Goal: Register for event/course

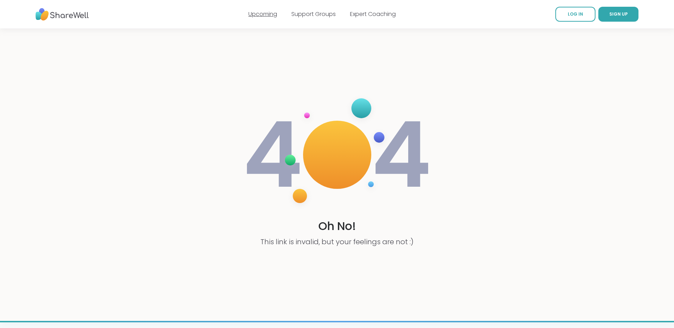
click at [262, 17] on link "Upcoming" at bounding box center [262, 14] width 29 height 8
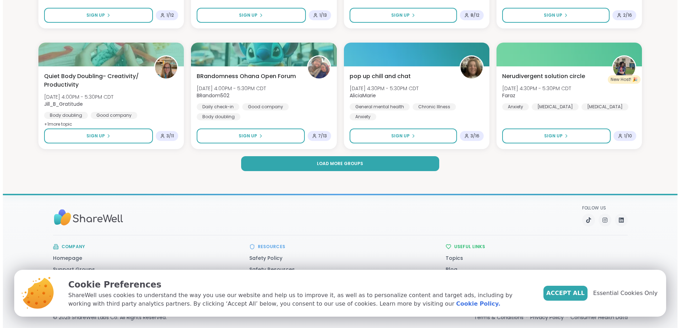
scroll to position [1031, 0]
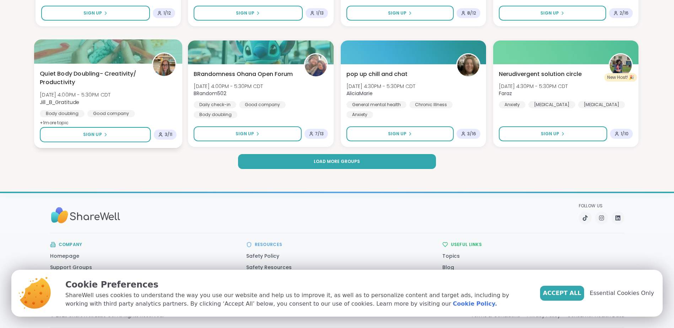
click at [70, 113] on div "Body doubling" at bounding box center [62, 113] width 44 height 7
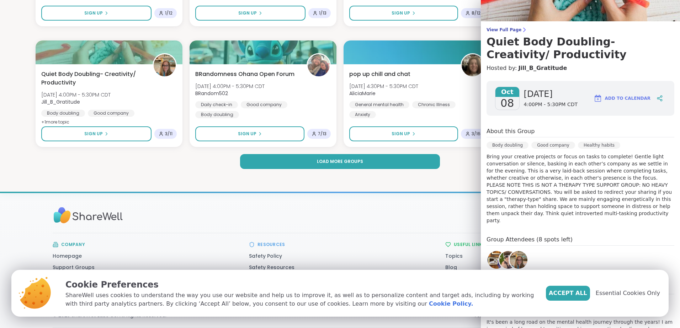
scroll to position [50, 0]
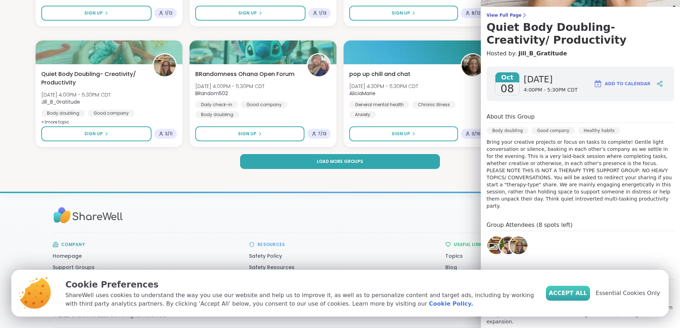
click at [578, 296] on span "Accept All" at bounding box center [567, 293] width 38 height 9
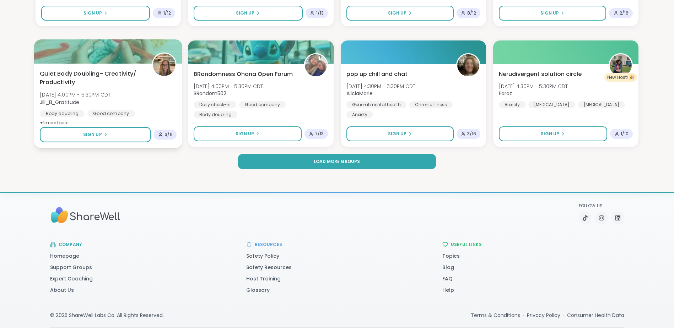
click at [65, 113] on div "Body doubling" at bounding box center [62, 113] width 44 height 7
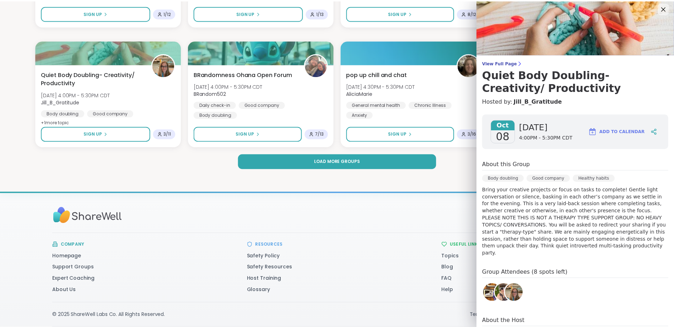
scroll to position [0, 0]
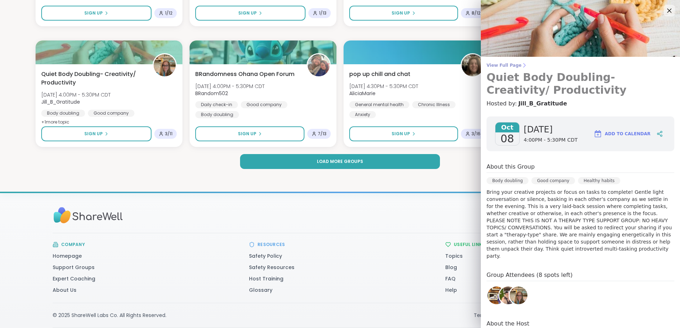
click at [499, 64] on span "View Full Page" at bounding box center [580, 66] width 188 height 6
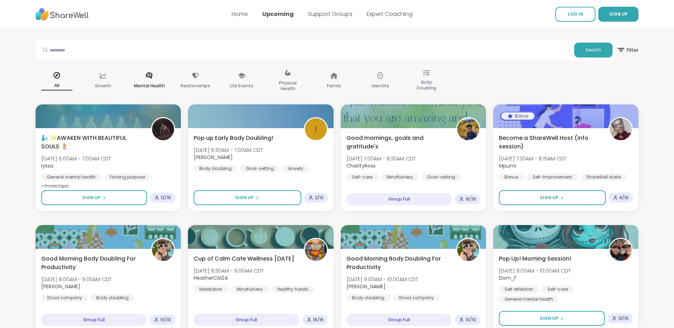
click at [151, 74] on icon at bounding box center [149, 76] width 8 height 8
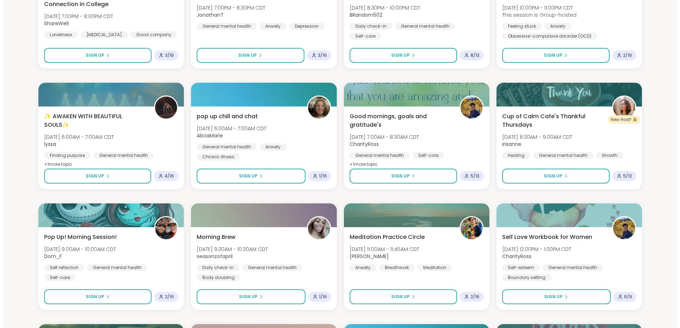
scroll to position [782, 0]
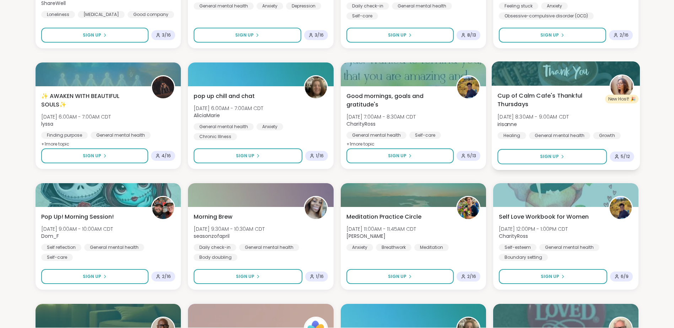
click at [608, 135] on div "Growth" at bounding box center [607, 135] width 28 height 7
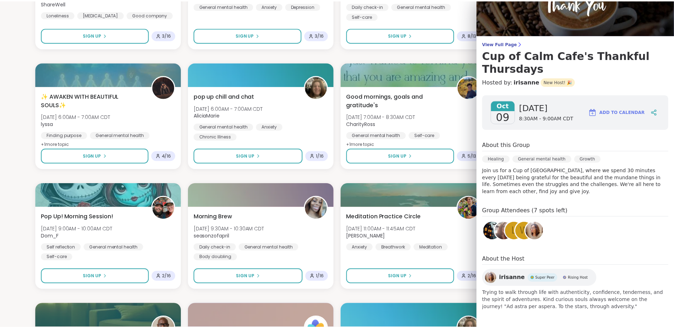
scroll to position [0, 0]
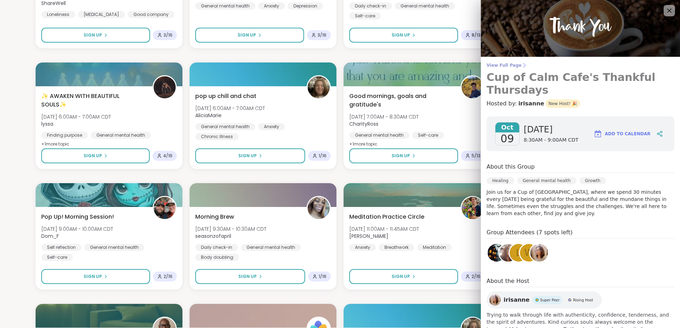
click at [501, 66] on span "View Full Page" at bounding box center [580, 66] width 188 height 6
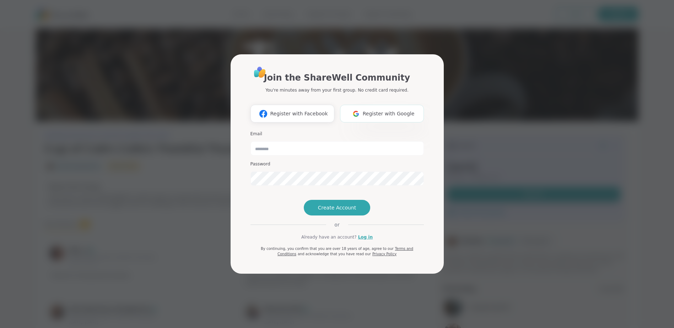
click at [391, 110] on span "Register with Google" at bounding box center [389, 113] width 52 height 7
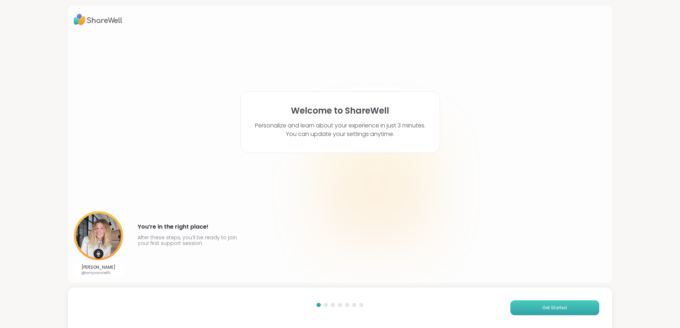
click at [548, 307] on span "Get Started" at bounding box center [554, 308] width 25 height 6
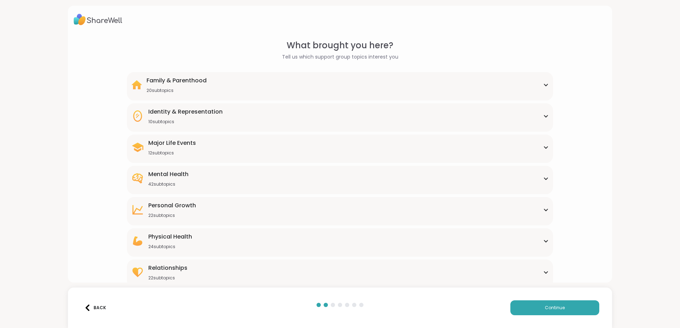
click at [543, 116] on icon at bounding box center [546, 116] width 6 height 4
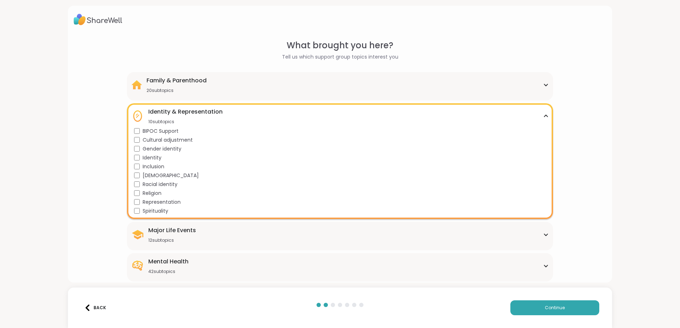
click at [543, 115] on icon at bounding box center [546, 116] width 6 height 4
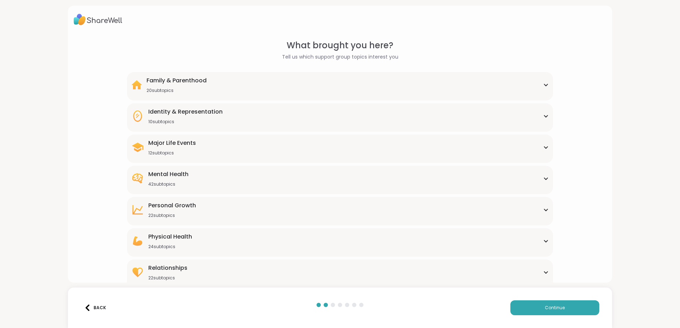
click at [543, 178] on icon at bounding box center [546, 179] width 6 height 4
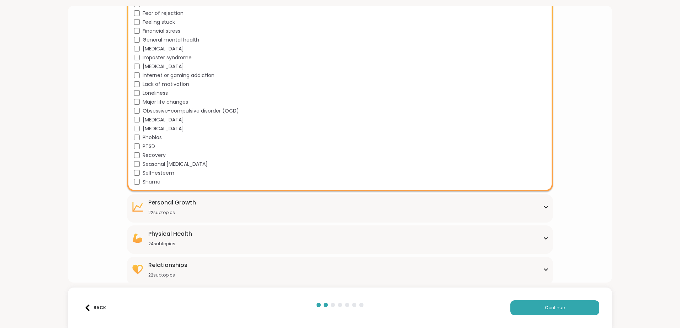
scroll to position [361, 0]
click at [193, 203] on div "Personal Growth" at bounding box center [172, 200] width 48 height 9
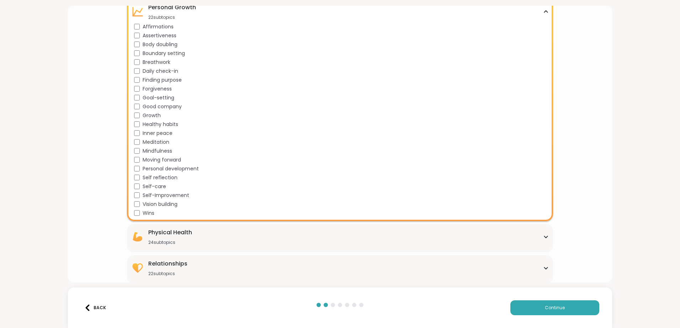
scroll to position [555, 0]
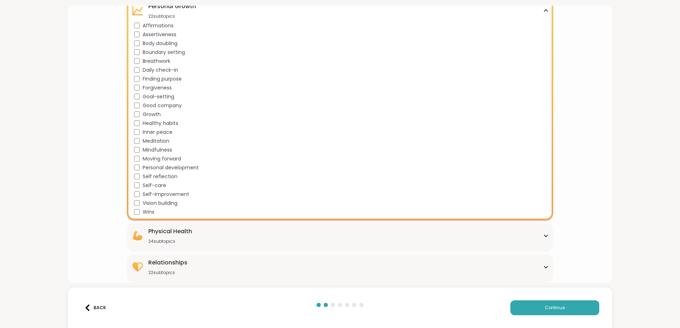
click at [197, 268] on div "Relationships 22 subtopics" at bounding box center [339, 267] width 417 height 17
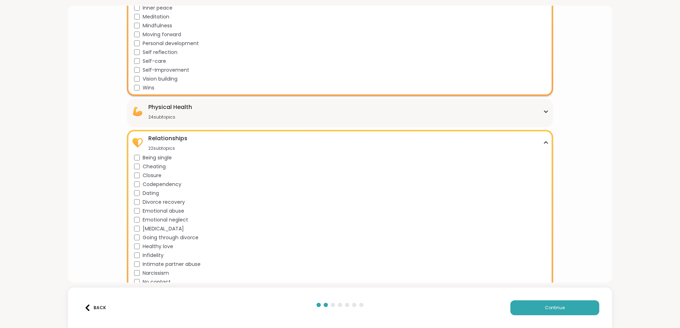
scroll to position [749, 0]
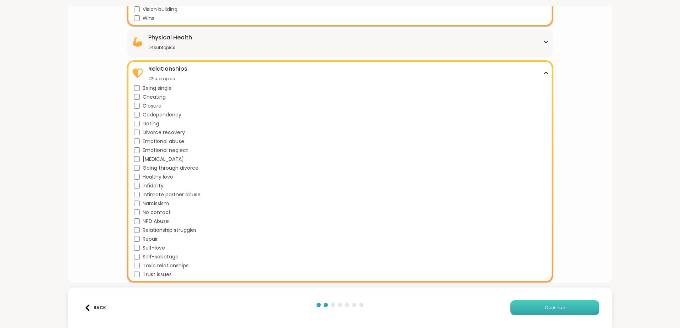
click at [547, 311] on span "Continue" at bounding box center [555, 308] width 20 height 6
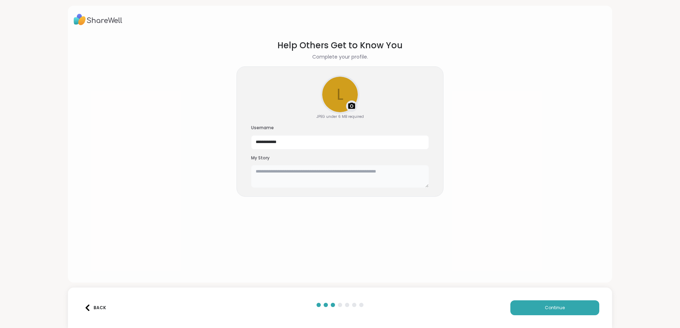
click at [386, 172] on textarea at bounding box center [340, 176] width 178 height 23
type textarea "*"
click at [284, 174] on textarea "To enrich screen reader interactions, please activate Accessibility in Grammarl…" at bounding box center [340, 176] width 178 height 23
paste textarea "**********"
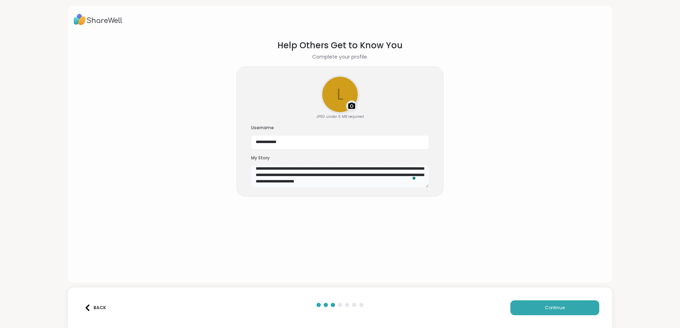
type textarea "**********"
click at [558, 309] on span "Continue" at bounding box center [555, 308] width 20 height 6
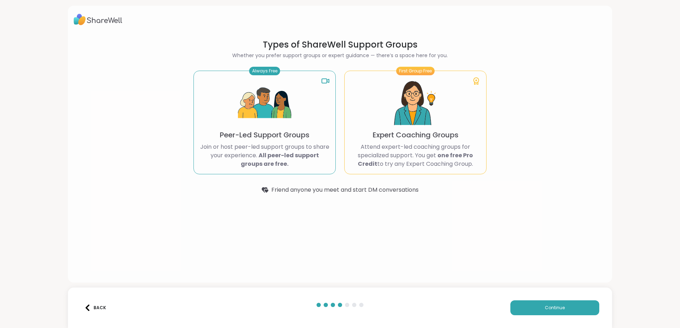
click at [234, 141] on div "Always Free Peer-Led Support Groups Join or host peer-led support groups to sha…" at bounding box center [264, 123] width 142 height 104
click at [536, 308] on button "Continue" at bounding box center [554, 308] width 89 height 15
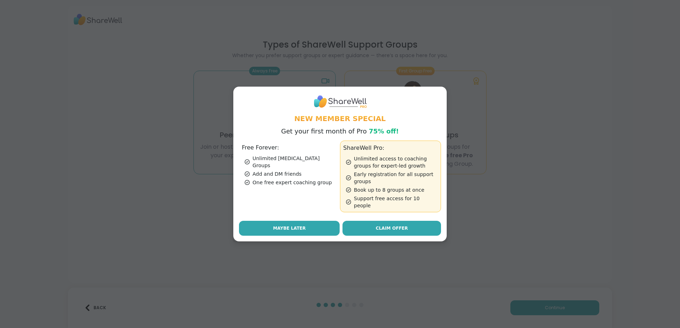
click at [280, 225] on span "Maybe Later" at bounding box center [289, 228] width 33 height 6
